Goal: Information Seeking & Learning: Learn about a topic

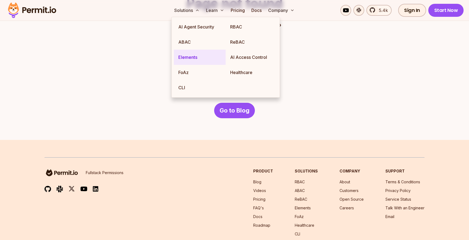
scroll to position [114, 0]
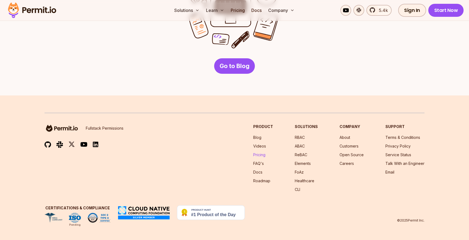
click at [261, 155] on link "Pricing" at bounding box center [259, 154] width 12 height 5
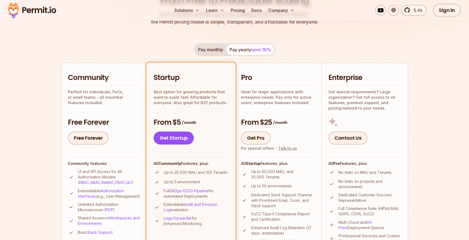
scroll to position [112, 0]
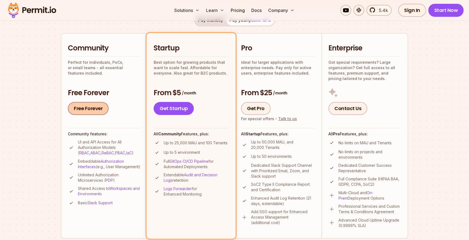
click at [82, 110] on link "Free Forever" at bounding box center [88, 108] width 41 height 13
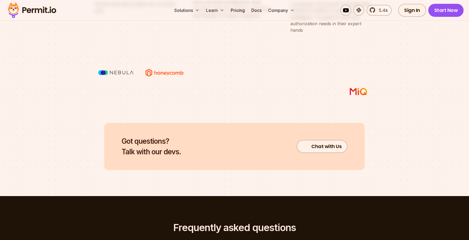
scroll to position [2330, 0]
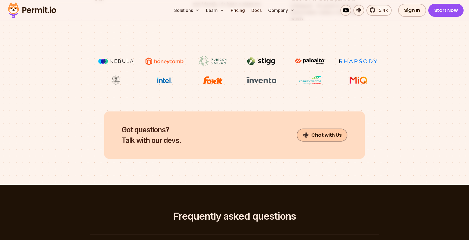
click at [308, 129] on link "Chat with Us" at bounding box center [322, 135] width 51 height 13
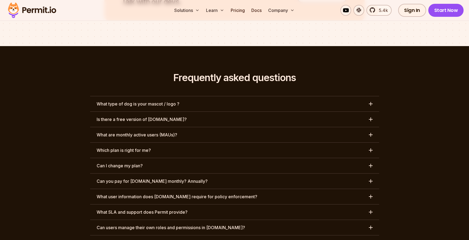
scroll to position [2474, 0]
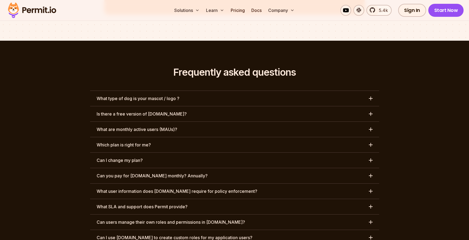
click at [125, 126] on h3 "What are monthly active users (MAUs)?" at bounding box center [137, 129] width 81 height 7
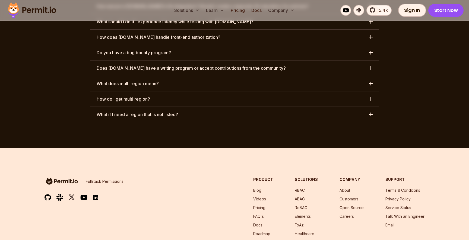
scroll to position [2886, 0]
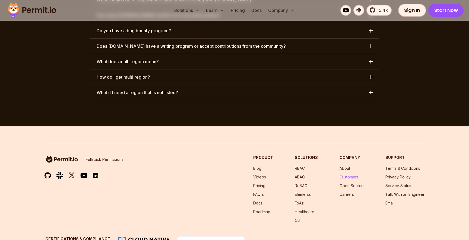
click at [346, 175] on link "Customers" at bounding box center [348, 177] width 19 height 5
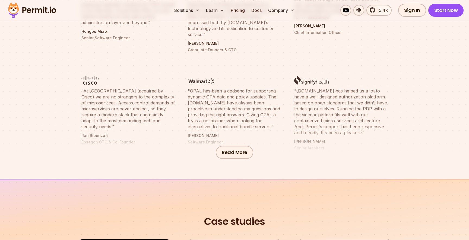
scroll to position [260, 0]
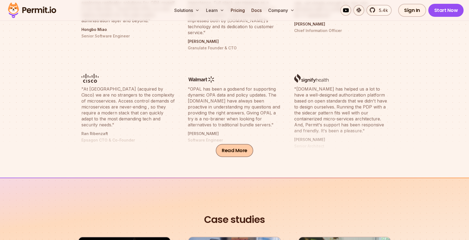
click at [241, 155] on button "Read More" at bounding box center [234, 150] width 37 height 13
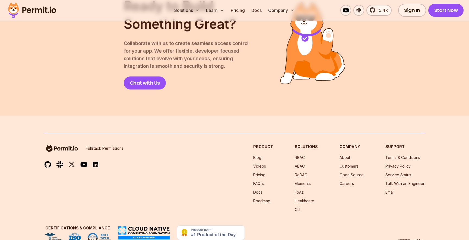
scroll to position [999, 0]
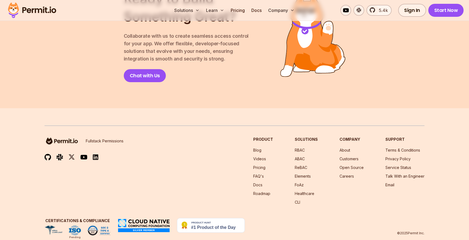
click at [49, 154] on img at bounding box center [48, 157] width 7 height 7
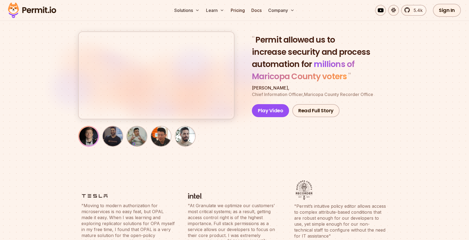
scroll to position [0, 0]
